Goal: Task Accomplishment & Management: Manage account settings

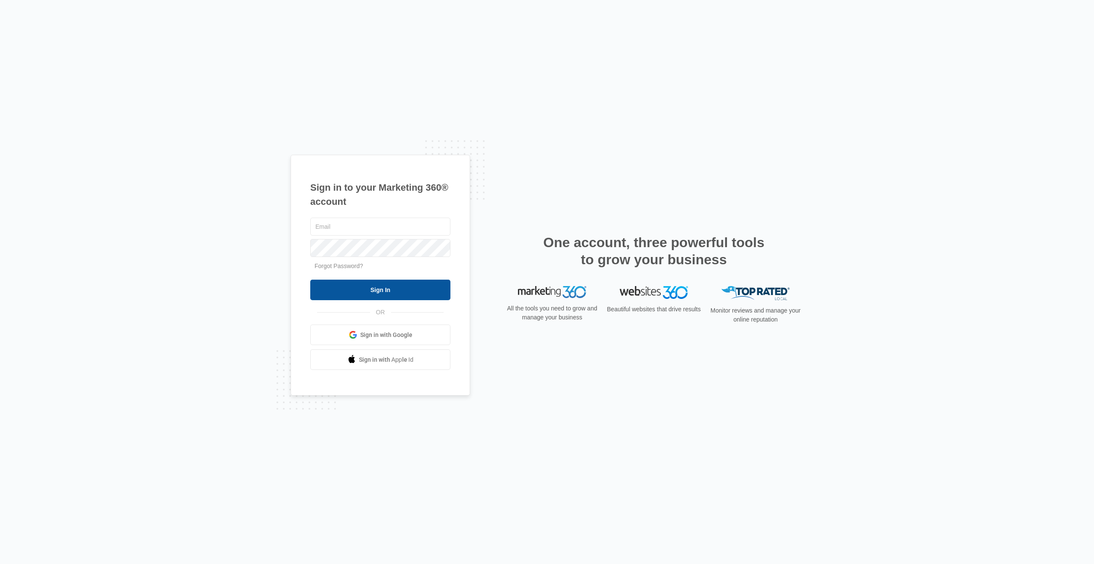
type input "erika@kobobel-fire.com"
click at [340, 296] on input "Sign In" at bounding box center [380, 290] width 140 height 21
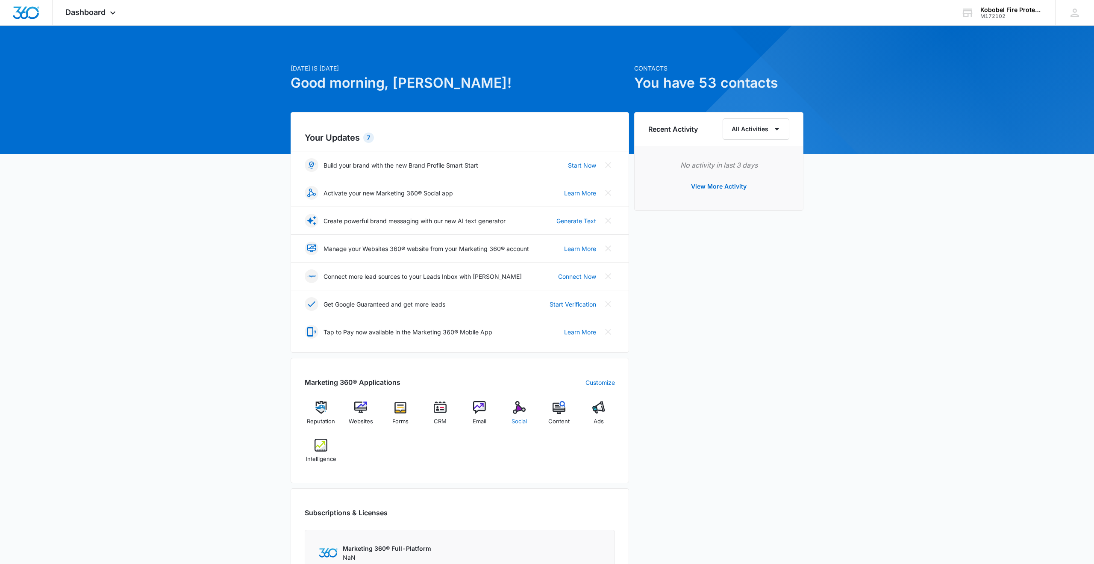
click at [524, 413] on img at bounding box center [519, 407] width 13 height 13
